Goal: Information Seeking & Learning: Learn about a topic

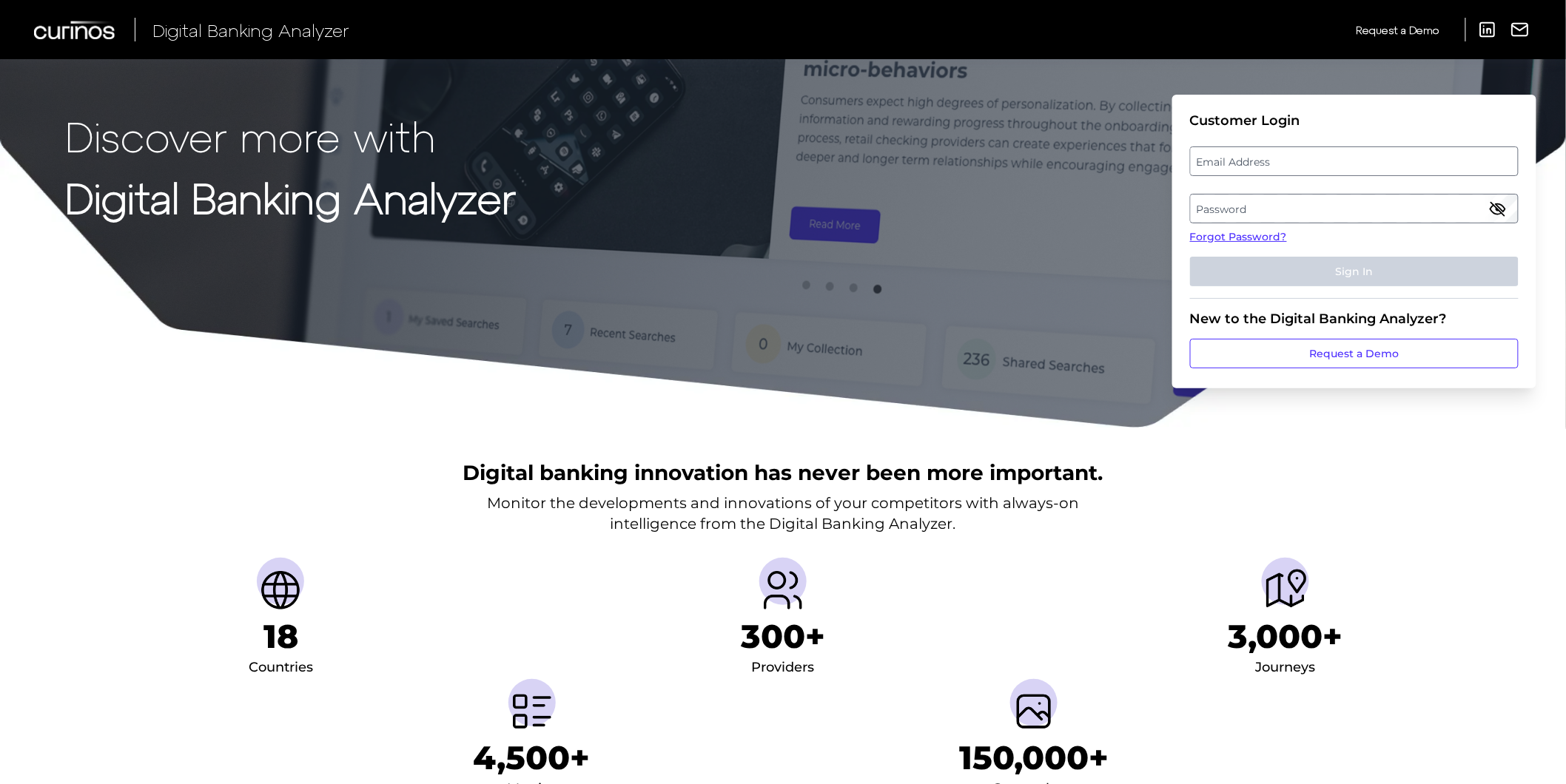
click at [1248, 150] on label "Email Address" at bounding box center [1354, 161] width 327 height 26
click at [1248, 150] on input "email" at bounding box center [1354, 161] width 328 height 30
click at [1254, 156] on input "Email Address" at bounding box center [1354, 161] width 328 height 30
type input "[PERSON_NAME][EMAIL_ADDRESS][PERSON_NAME][DOMAIN_NAME]"
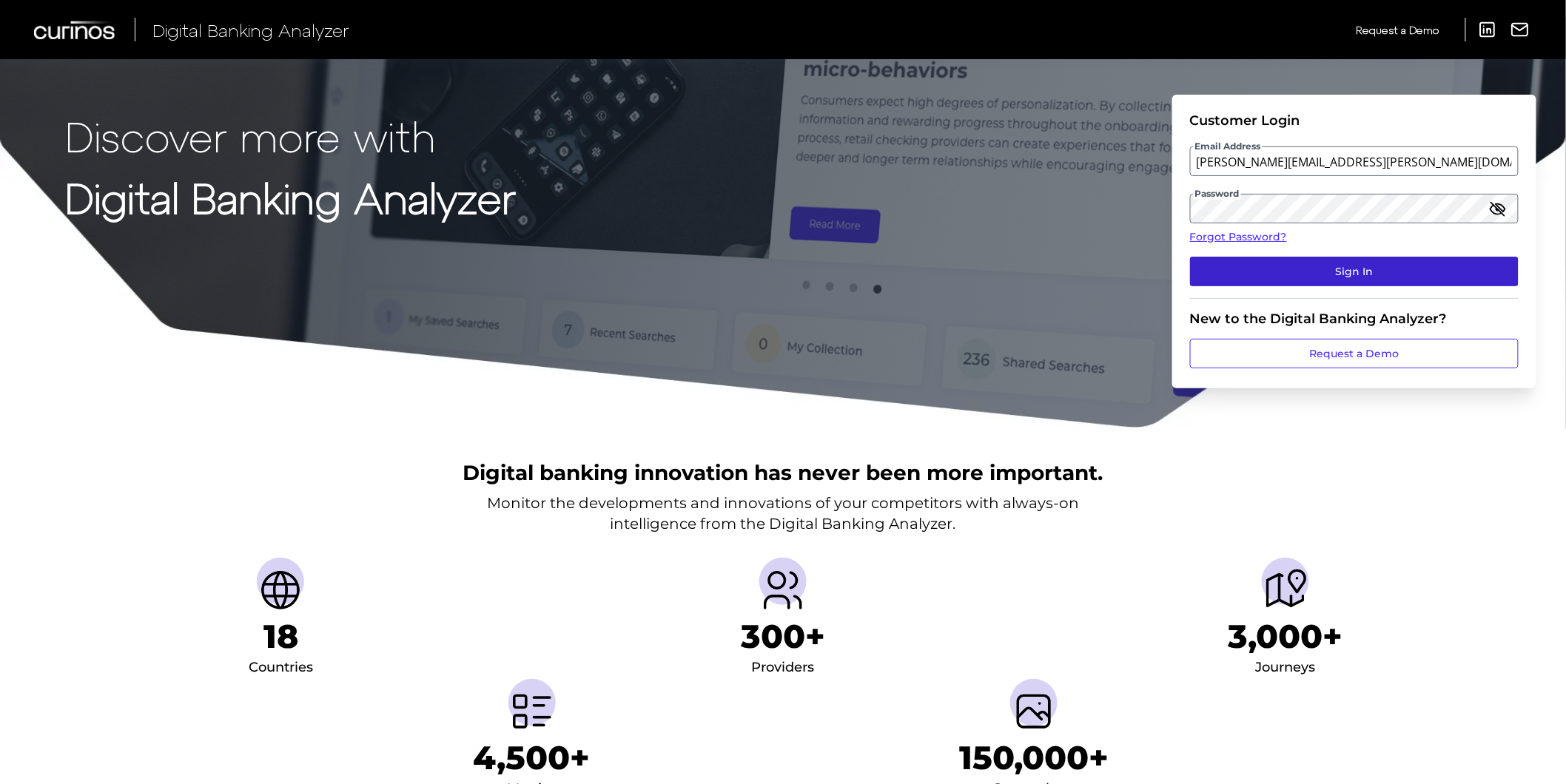
click at [1299, 275] on button "Sign In" at bounding box center [1354, 271] width 328 height 30
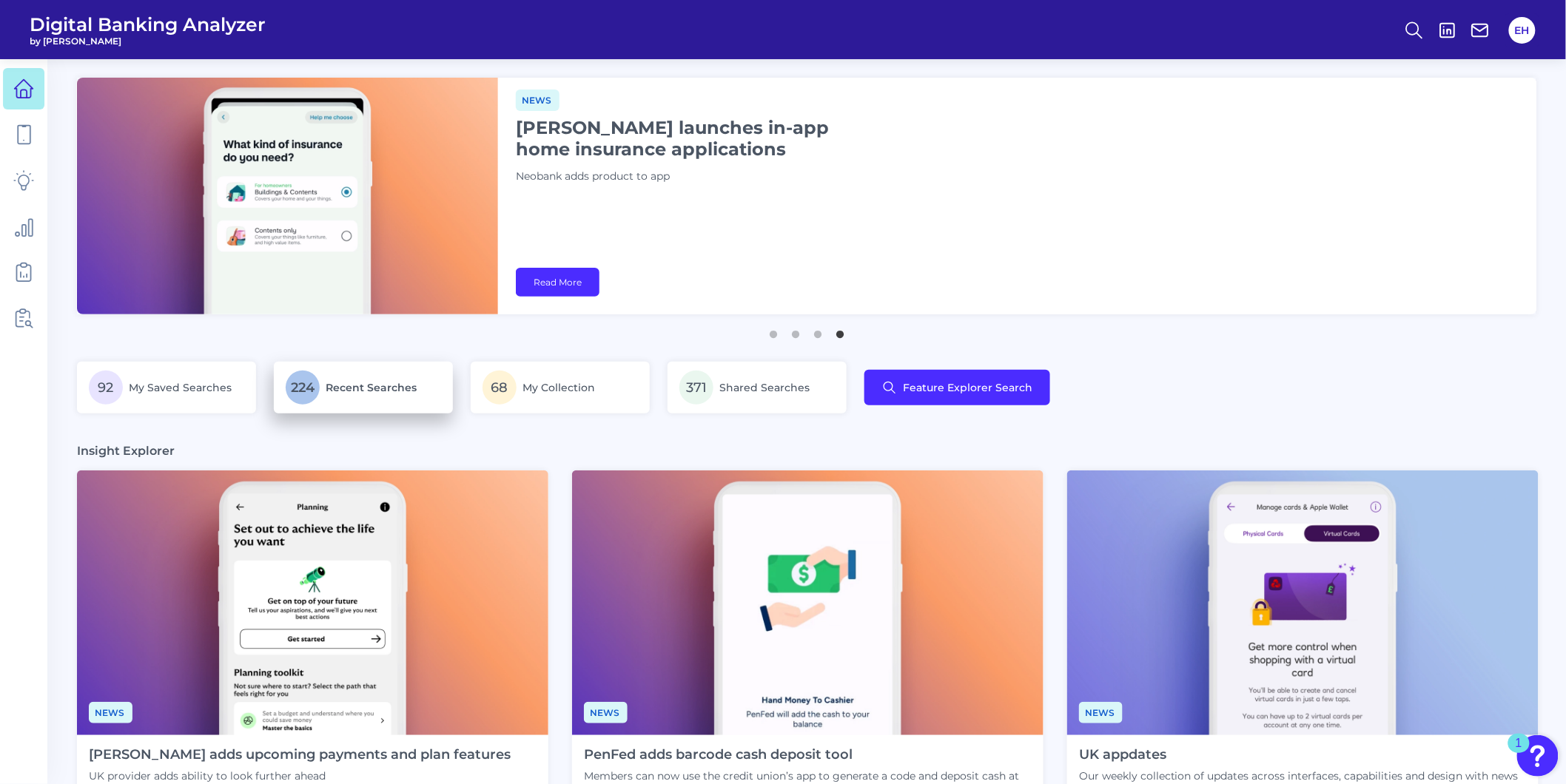
click at [373, 378] on p "224 Recent Searches" at bounding box center [363, 388] width 156 height 34
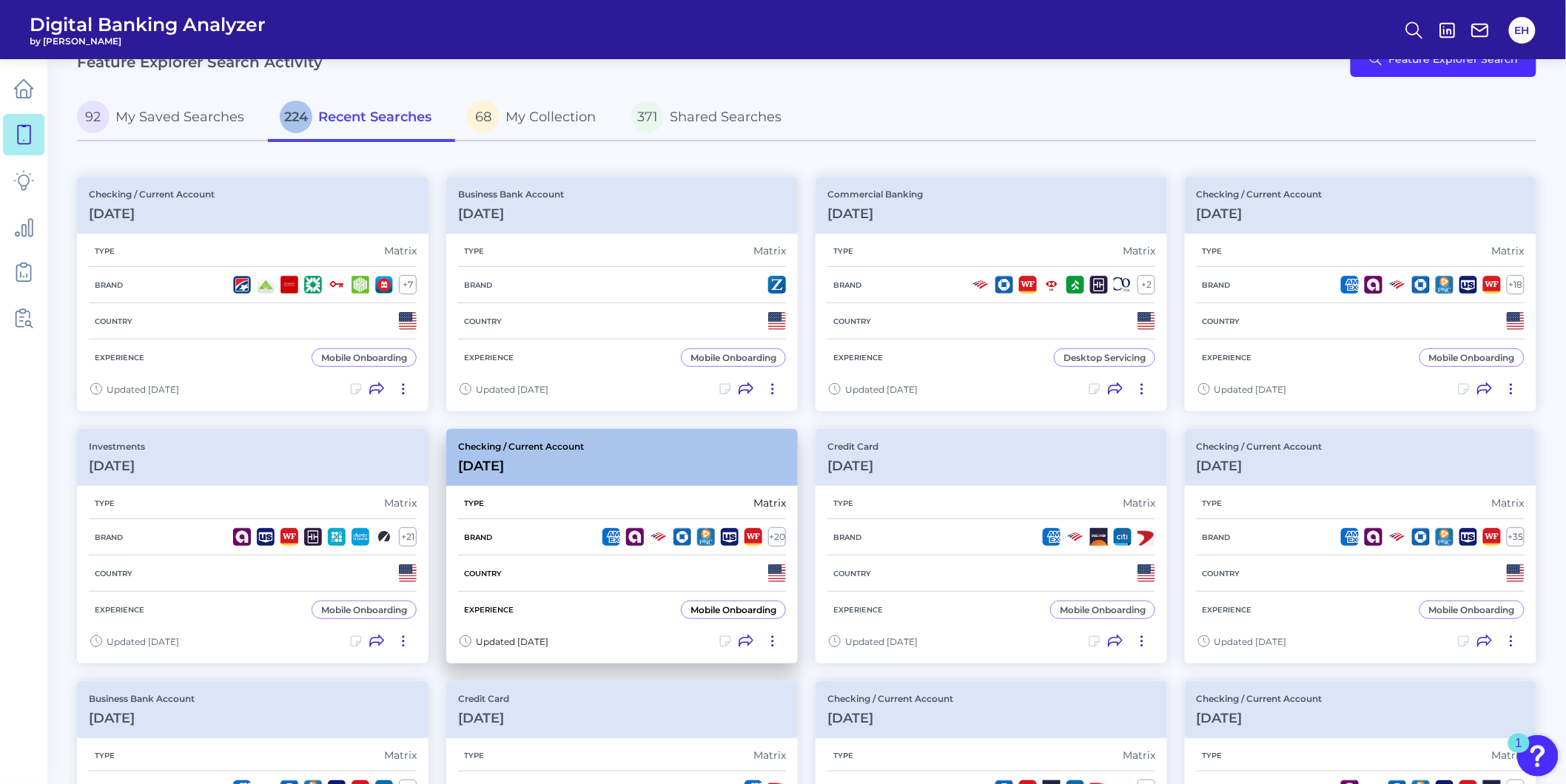
scroll to position [82, 0]
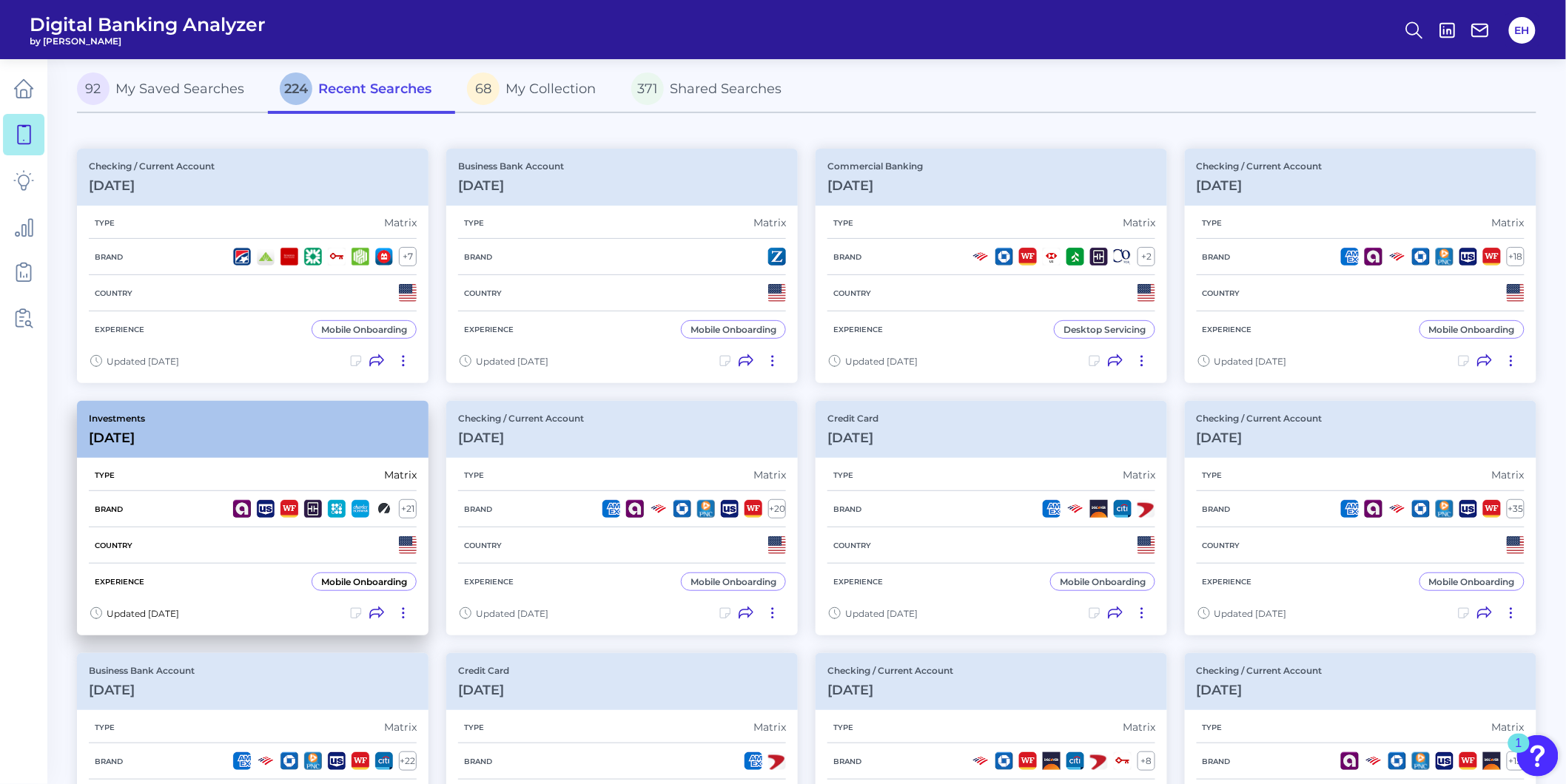
click at [269, 440] on div "Investments [DATE]" at bounding box center [252, 429] width 351 height 57
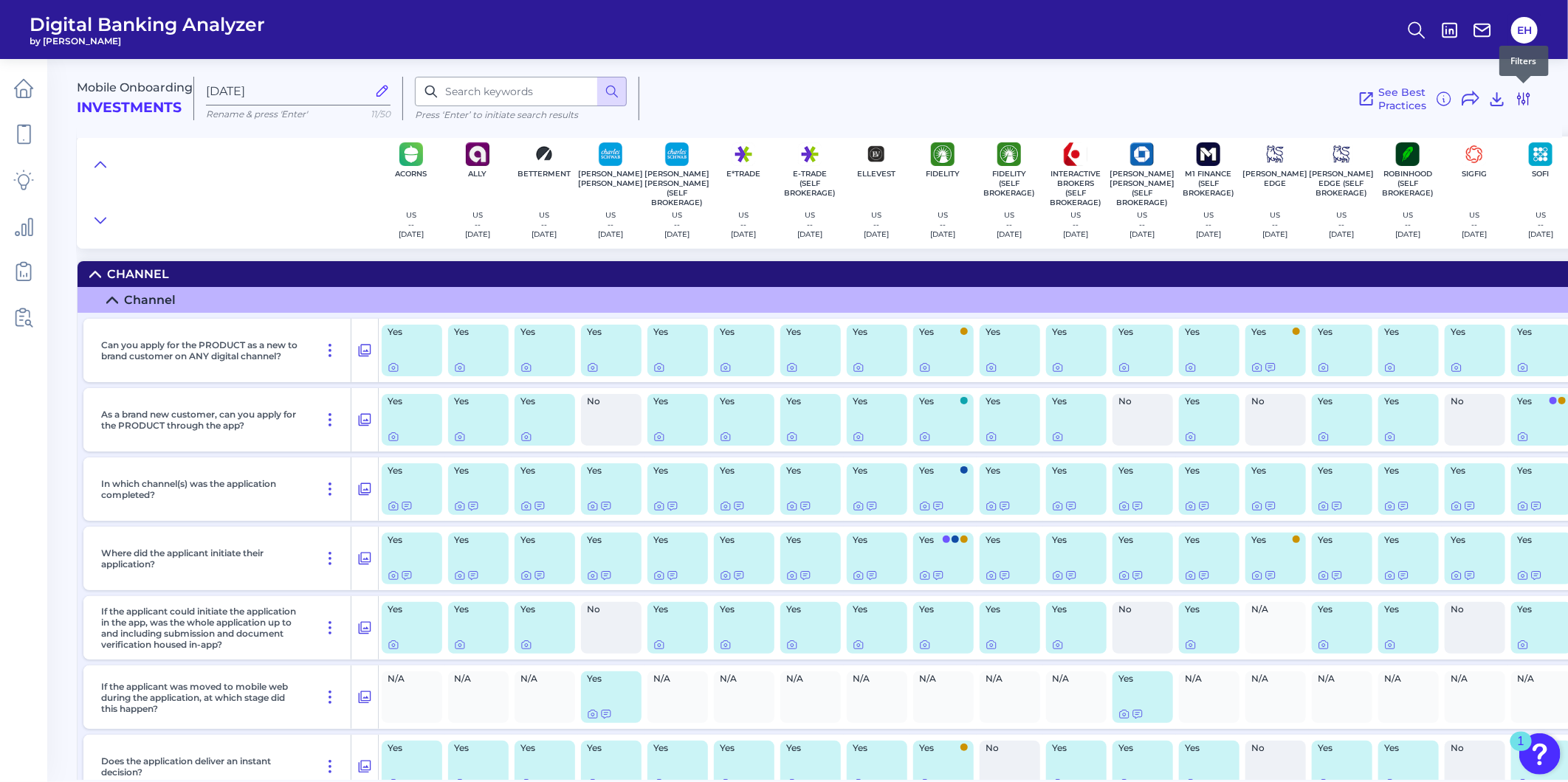
click at [1522, 104] on icon at bounding box center [1523, 98] width 18 height 18
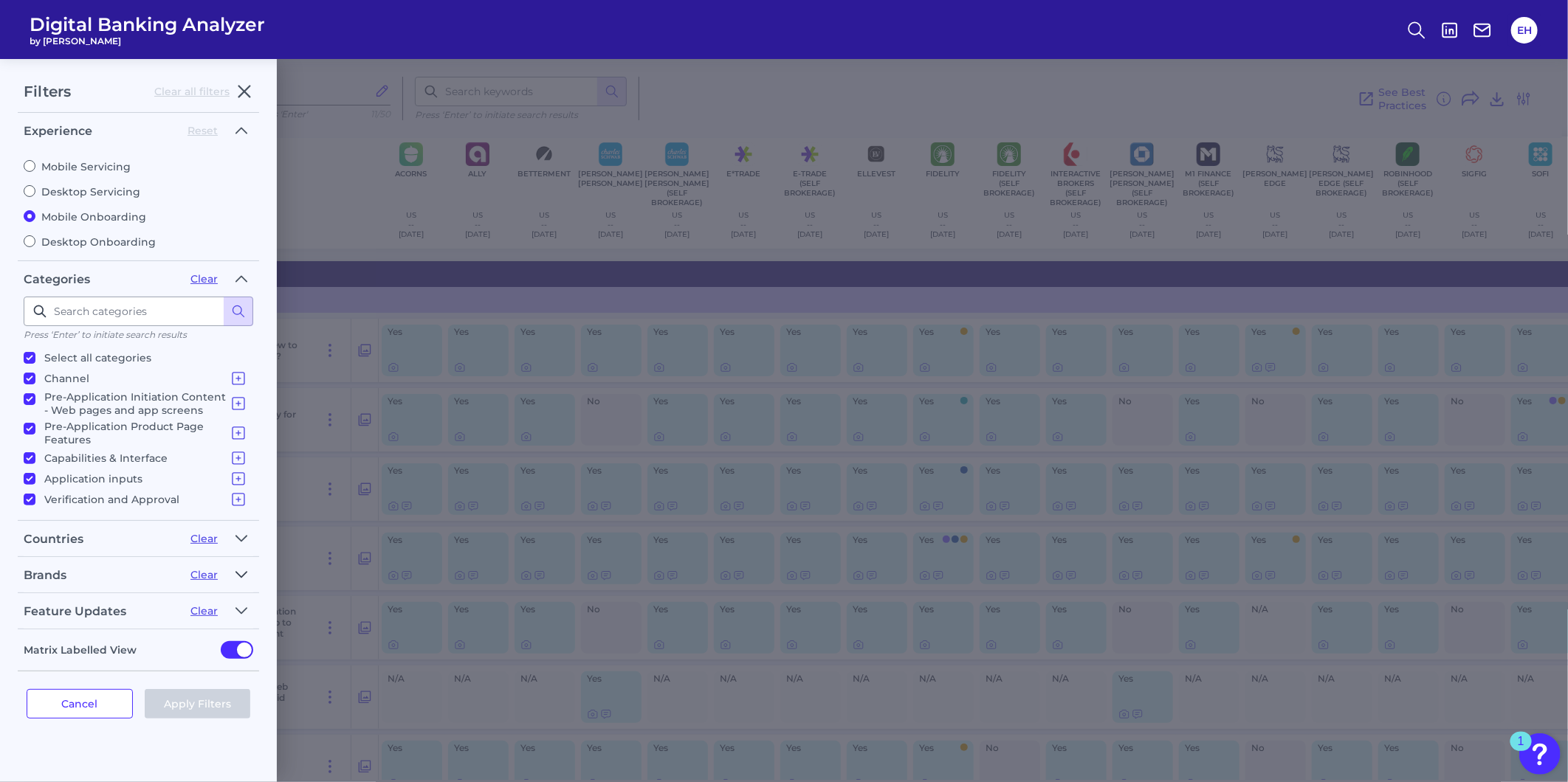
click at [247, 567] on button "button" at bounding box center [242, 575] width 24 height 24
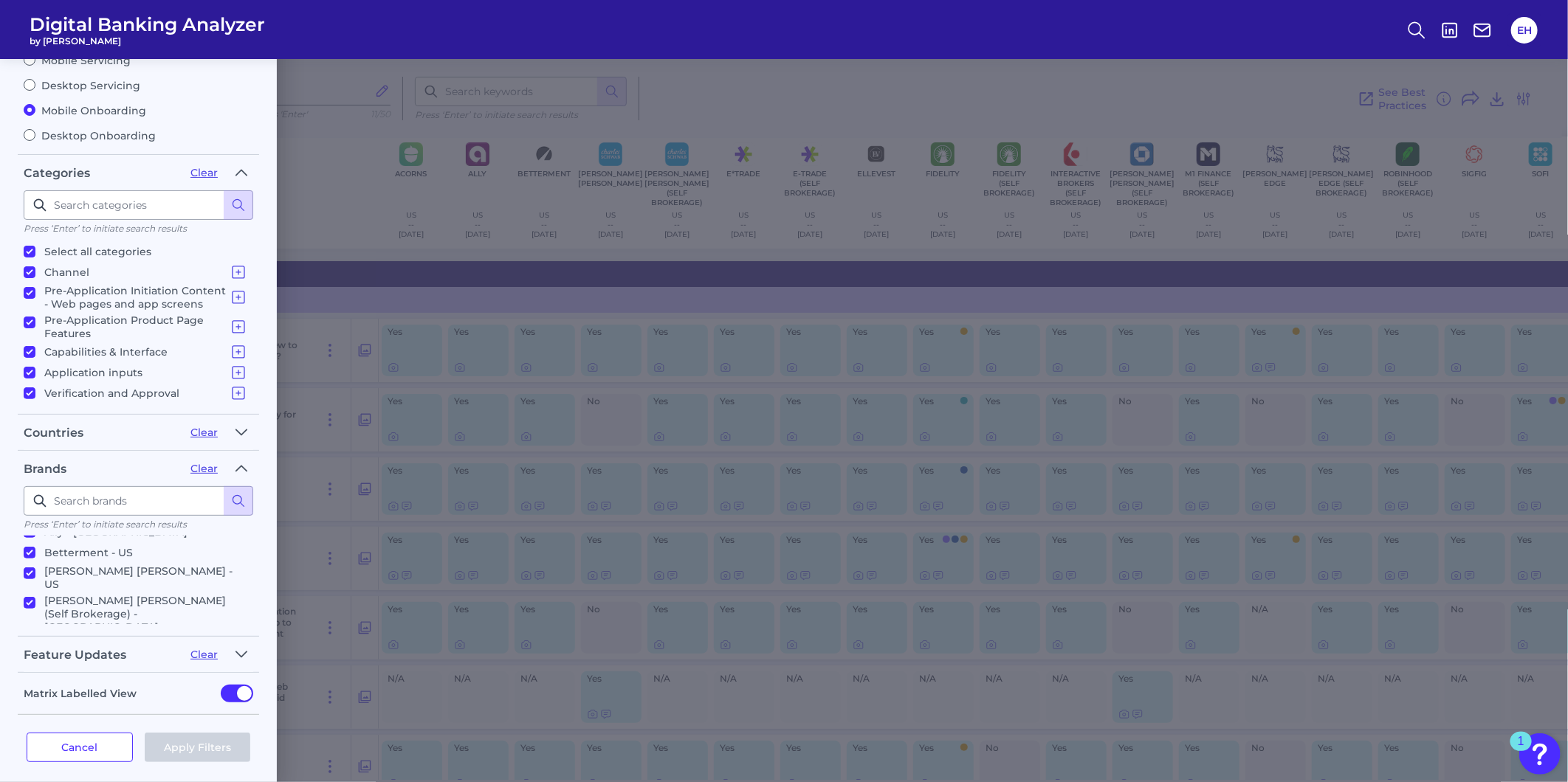
scroll to position [82, 0]
